Goal: Information Seeking & Learning: Learn about a topic

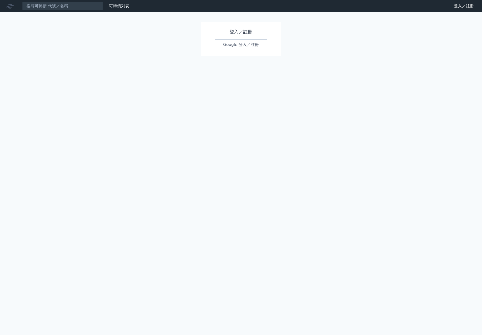
click at [246, 48] on link "Google 登入／註冊" at bounding box center [241, 44] width 53 height 11
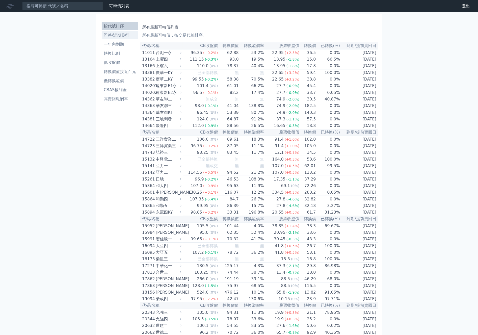
click at [132, 34] on li "即將/近期發行" at bounding box center [120, 35] width 36 height 6
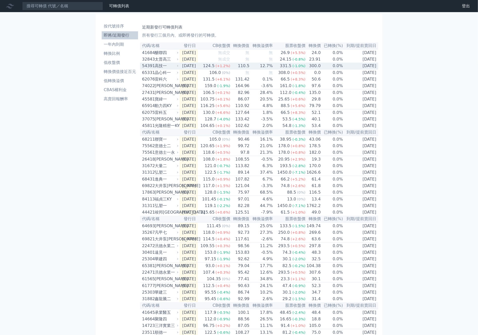
click at [244, 66] on td "110.5" at bounding box center [240, 66] width 19 height 7
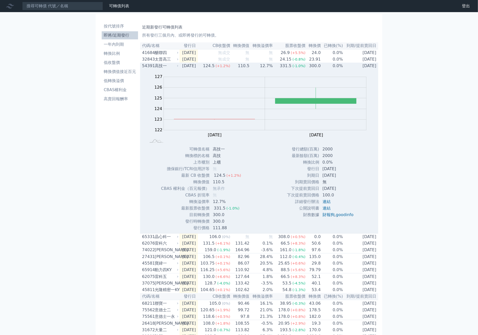
click at [244, 66] on td "110.5" at bounding box center [240, 66] width 19 height 7
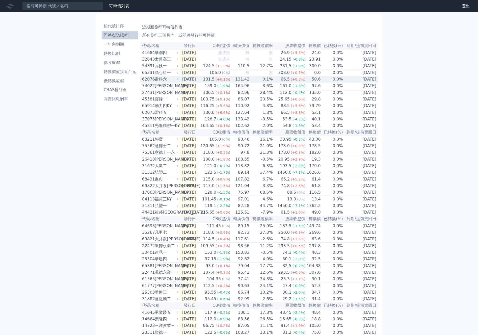
click at [286, 78] on div "66.5" at bounding box center [285, 79] width 11 height 6
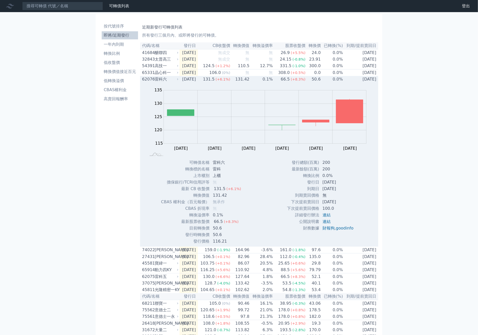
click at [286, 80] on div "66.5" at bounding box center [285, 79] width 11 height 6
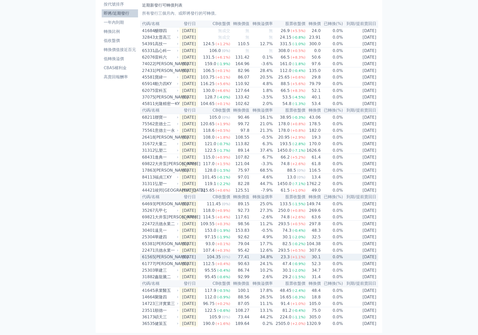
scroll to position [44, 0]
click at [283, 326] on div "2505.0" at bounding box center [283, 324] width 16 height 6
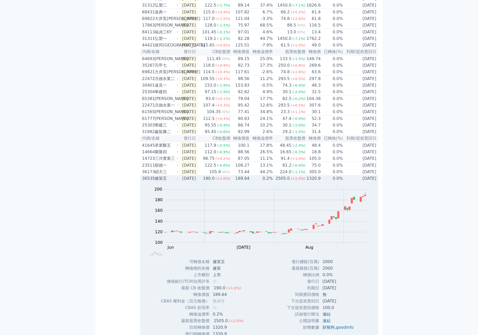
scroll to position [168, 0]
click at [256, 181] on td "0.2%" at bounding box center [261, 178] width 23 height 7
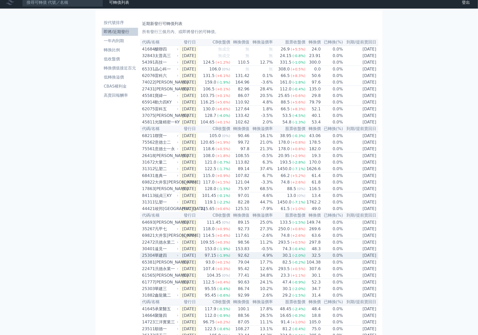
scroll to position [0, 0]
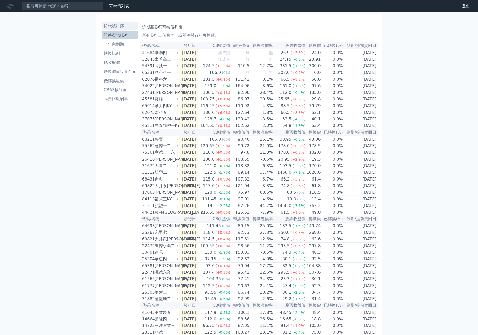
click at [119, 24] on li "按代號排序" at bounding box center [120, 26] width 36 height 6
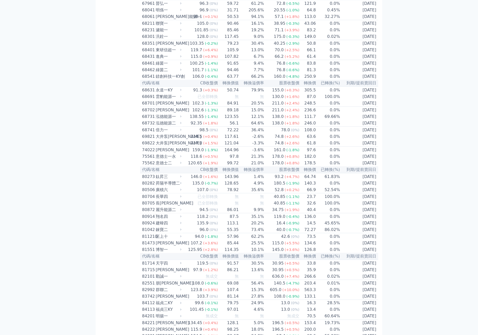
scroll to position [2255, 0]
